Goal: Transaction & Acquisition: Register for event/course

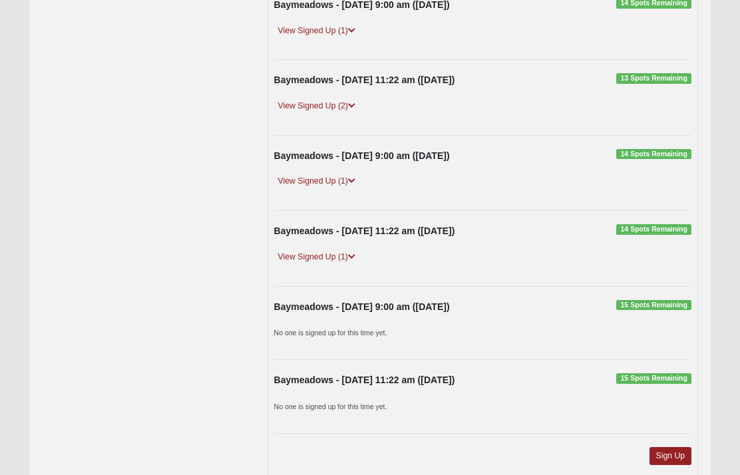
scroll to position [449, 0]
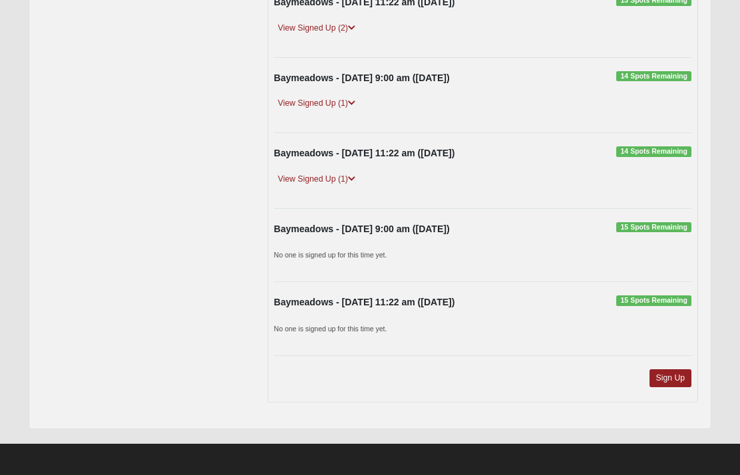
click at [684, 375] on link "Sign Up" at bounding box center [670, 378] width 43 height 18
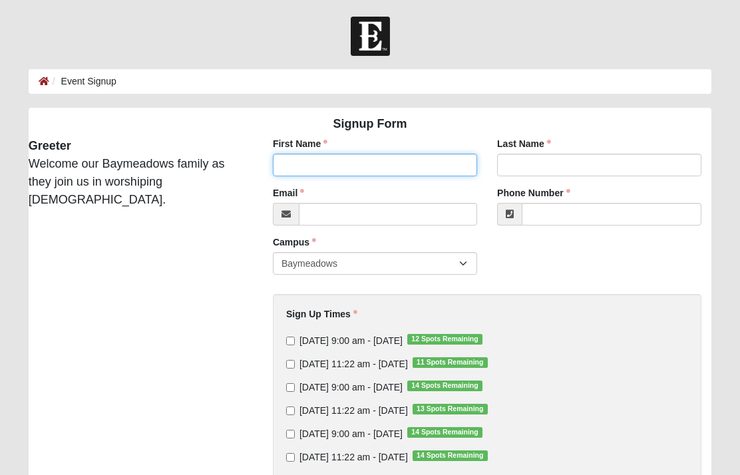
click at [293, 162] on input "First Name" at bounding box center [375, 165] width 204 height 23
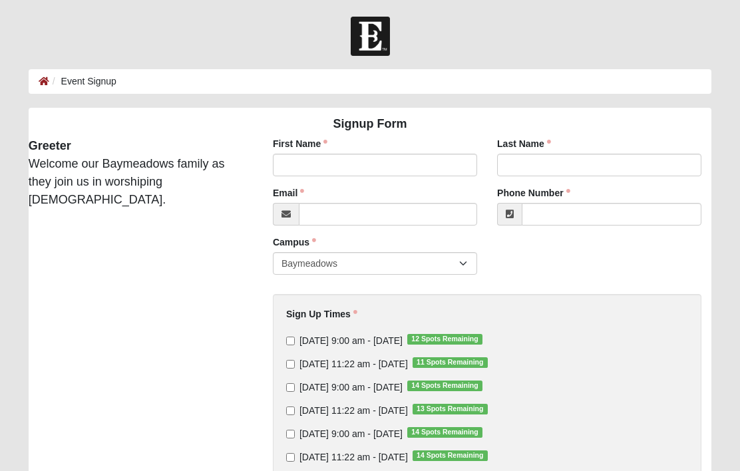
type input "Google"
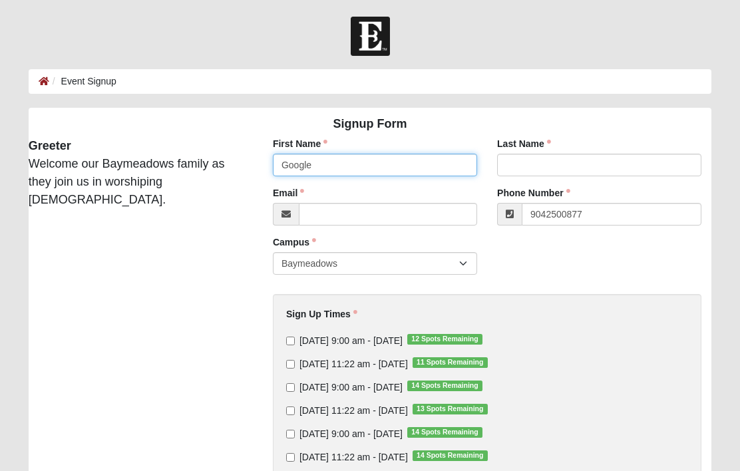
type input "(904) 250-0877"
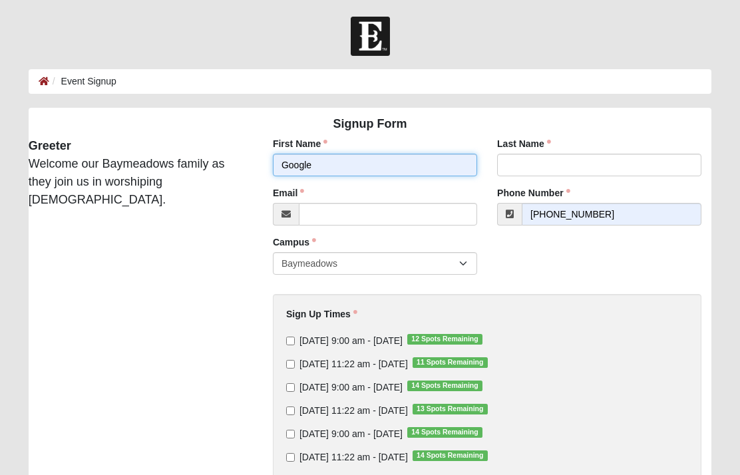
click at [395, 154] on input "Google" at bounding box center [375, 165] width 204 height 23
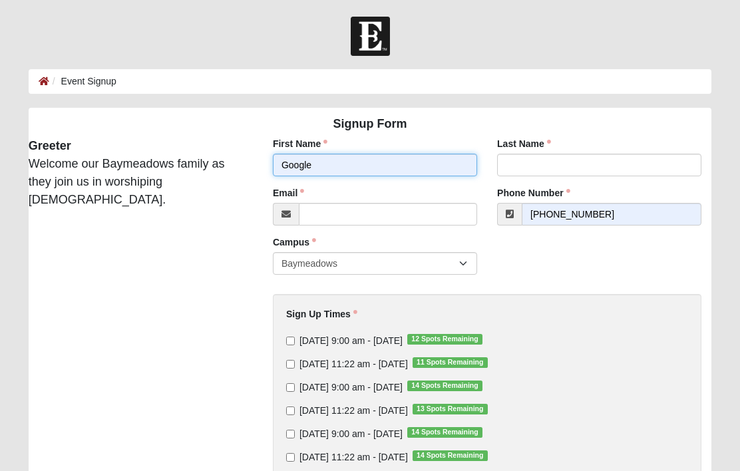
click at [373, 159] on input "Google" at bounding box center [375, 165] width 204 height 23
type input "G"
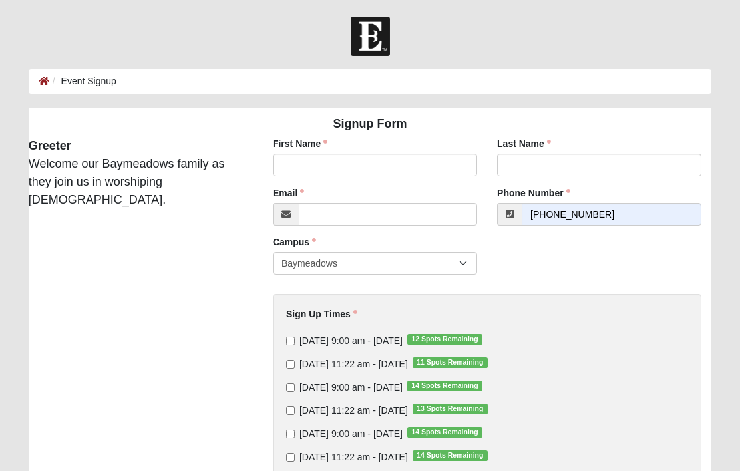
type input "Richard"
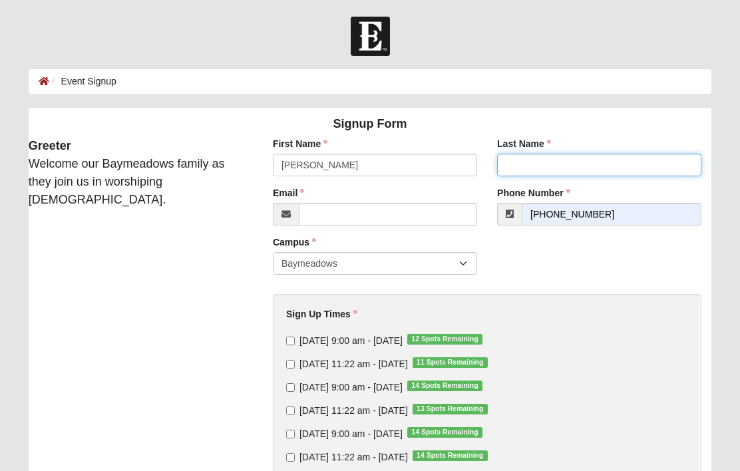
type input "Chassé"
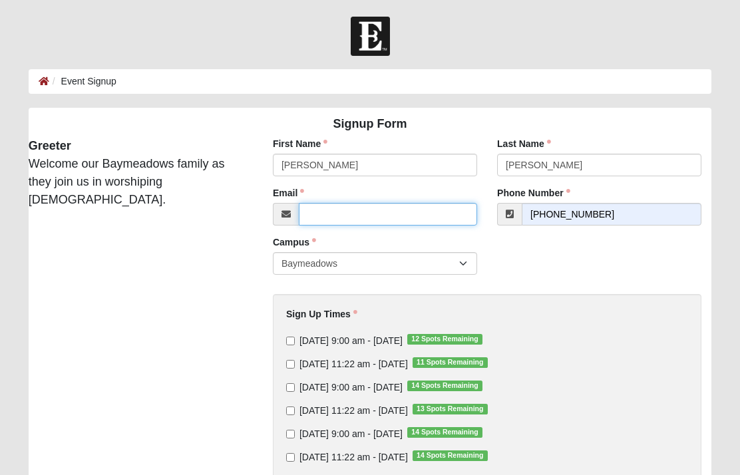
type input "Richard@HopeOfJoe.com"
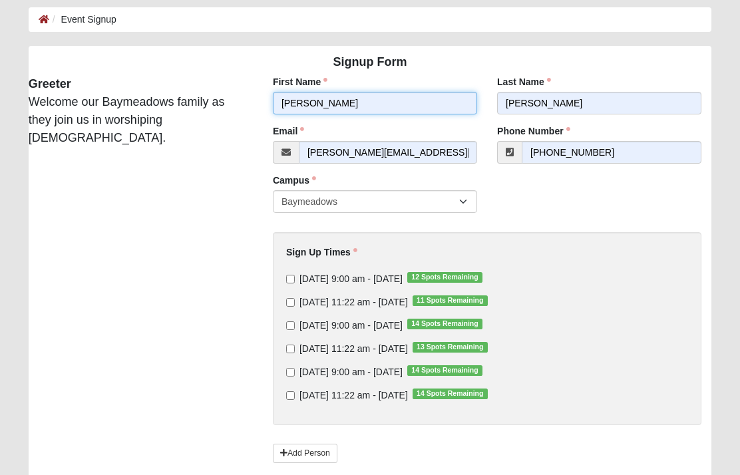
scroll to position [59, 0]
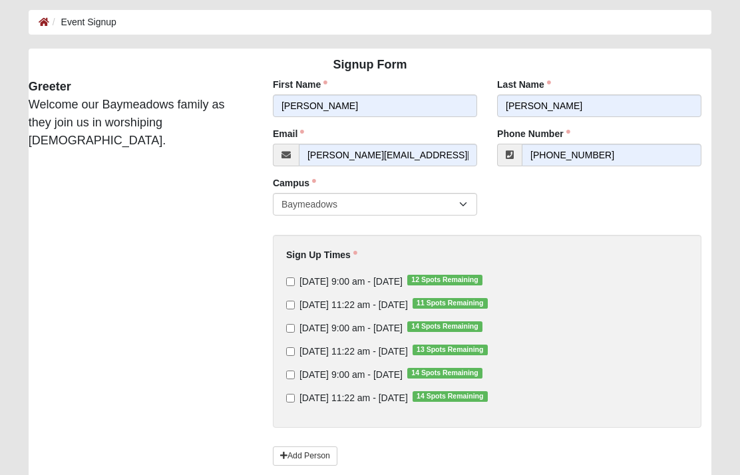
click at [295, 398] on input "Sunday 11:22 am - Sep 21 2025 14 Spots Remaining" at bounding box center [290, 398] width 9 height 9
checkbox input "true"
click at [290, 356] on input "Sunday 11:22 am - Sep 14 2025 13 Spots Remaining" at bounding box center [290, 351] width 9 height 9
checkbox input "true"
click at [293, 302] on input "Sunday 11:22 am - Sep 7 2025 11 Spots Remaining" at bounding box center [290, 305] width 9 height 9
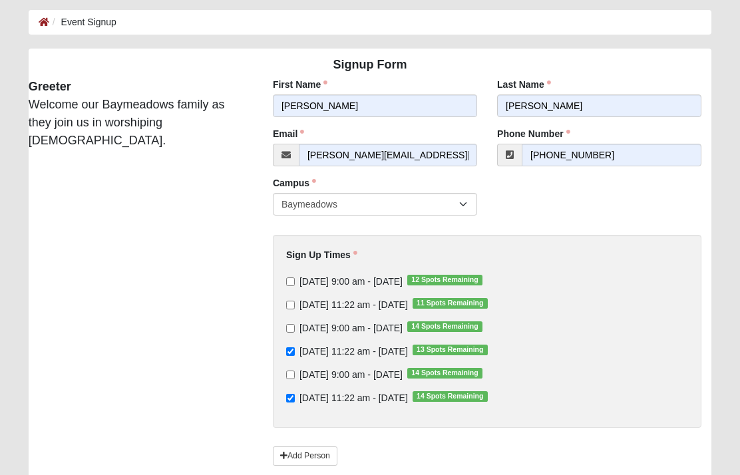
checkbox input "true"
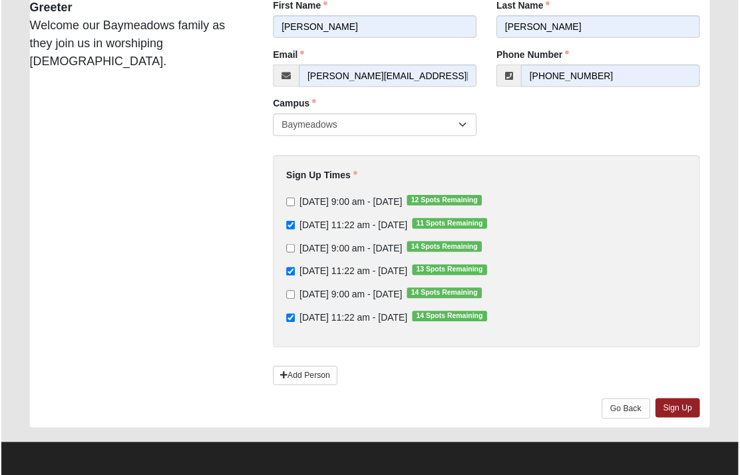
scroll to position [140, 0]
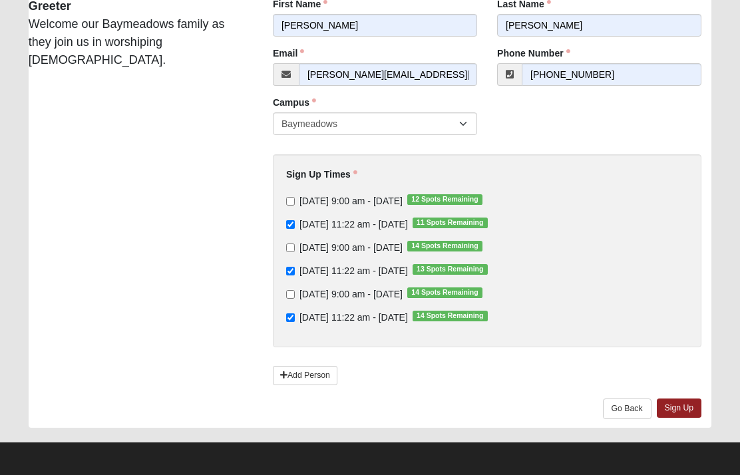
click at [691, 403] on link "Sign Up" at bounding box center [679, 408] width 45 height 19
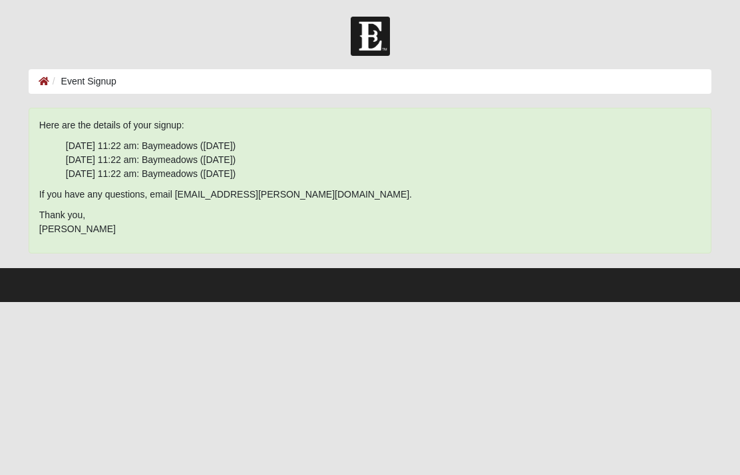
scroll to position [0, 0]
